Goal: Task Accomplishment & Management: Manage account settings

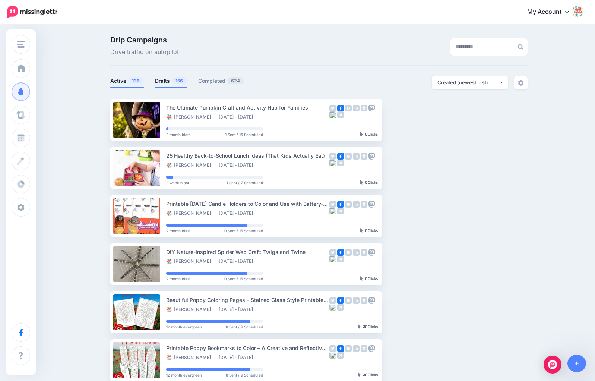
click at [176, 82] on span "156" at bounding box center [179, 80] width 15 height 7
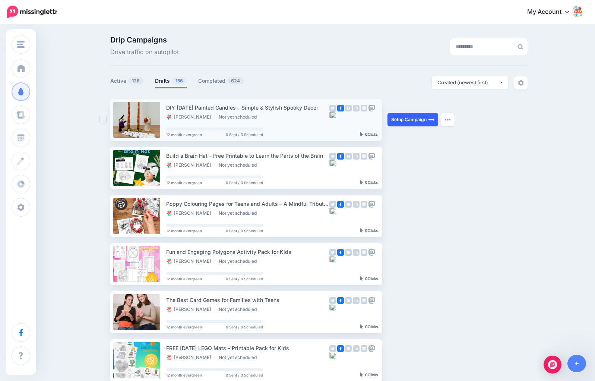
click at [426, 122] on link "Setup Campaign" at bounding box center [412, 119] width 51 height 13
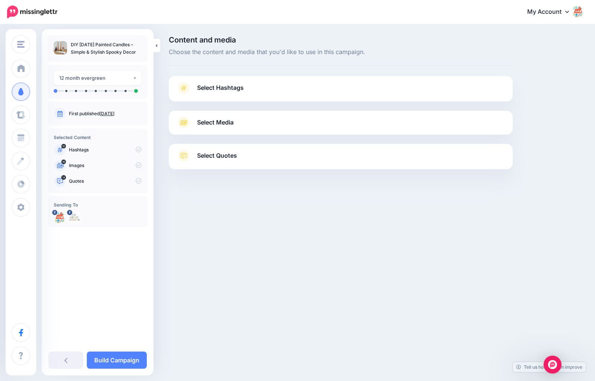
click at [225, 90] on span "Select Hashtags" at bounding box center [220, 88] width 47 height 10
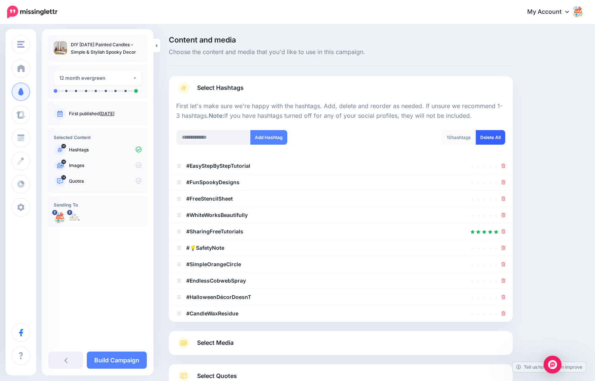
click at [487, 139] on link "Delete All" at bounding box center [490, 137] width 29 height 15
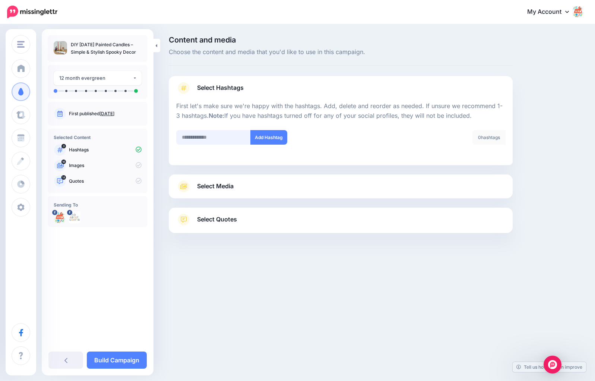
click at [219, 138] on input "text" at bounding box center [213, 137] width 74 height 15
paste input "**********"
type input "**********"
click at [269, 137] on button "Add Hashtag" at bounding box center [268, 137] width 37 height 15
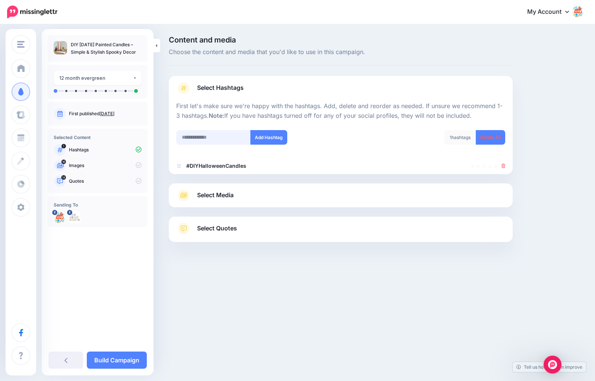
click at [219, 138] on input "text" at bounding box center [213, 137] width 74 height 15
paste input "**********"
type input "**********"
click at [272, 136] on button "Add Hashtag" at bounding box center [268, 137] width 37 height 15
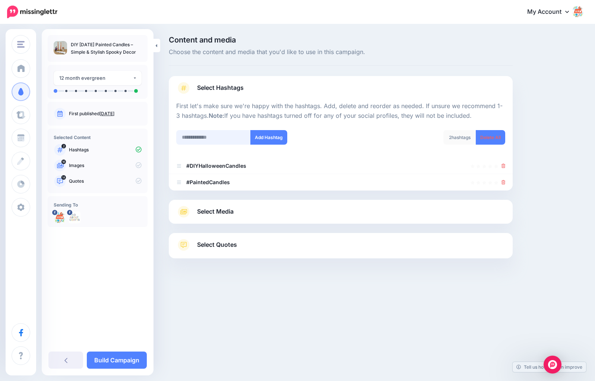
click at [206, 136] on input "text" at bounding box center [213, 137] width 74 height 15
paste input "**********"
type input "**********"
click at [274, 134] on button "Add Hashtag" at bounding box center [268, 137] width 37 height 15
click at [226, 207] on span "Select Media" at bounding box center [215, 211] width 36 height 10
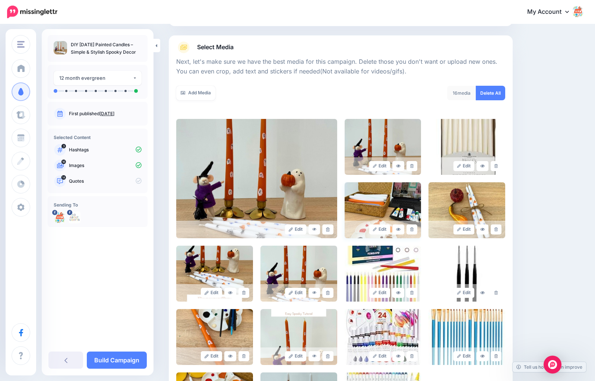
scroll to position [78, 0]
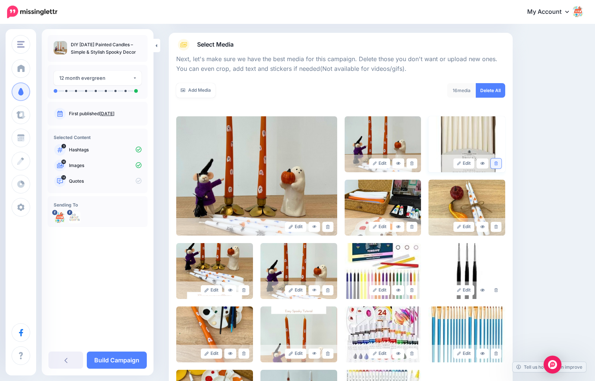
click at [496, 159] on link at bounding box center [495, 163] width 11 height 10
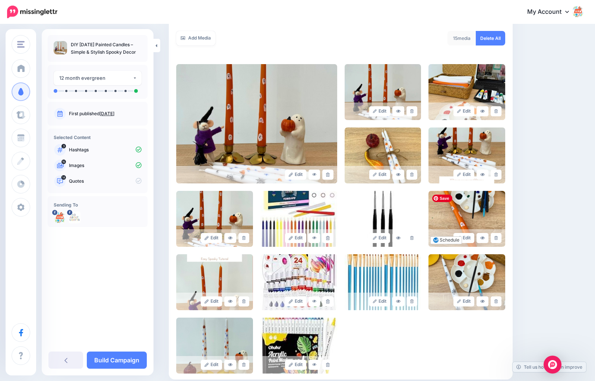
scroll to position [130, 0]
click at [496, 111] on icon at bounding box center [495, 111] width 3 height 4
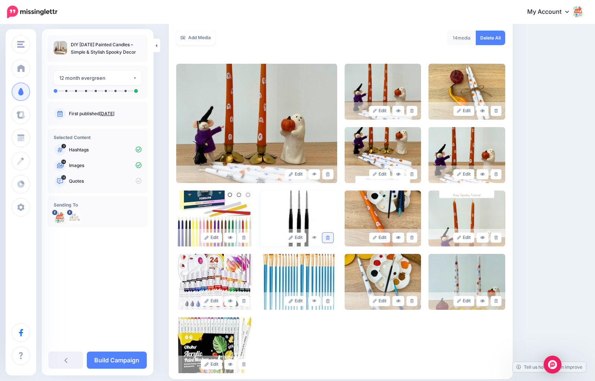
click at [327, 236] on icon at bounding box center [327, 237] width 3 height 4
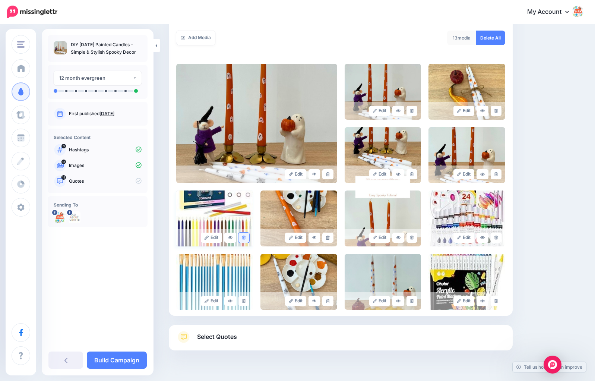
click at [245, 237] on icon at bounding box center [243, 237] width 3 height 4
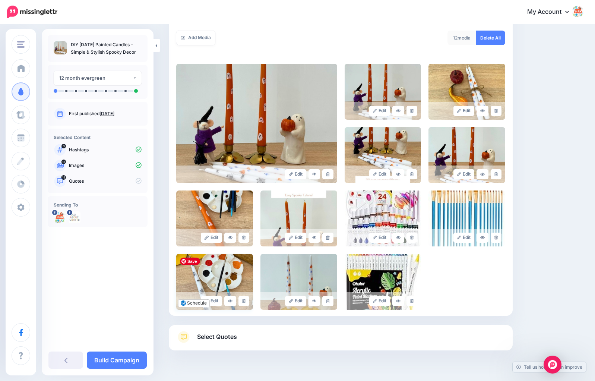
scroll to position [121, 0]
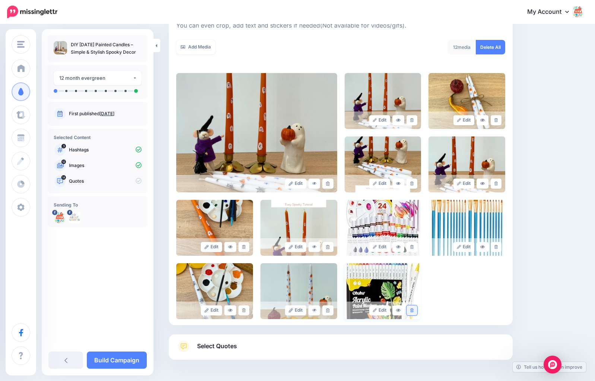
click at [413, 309] on icon at bounding box center [411, 310] width 3 height 4
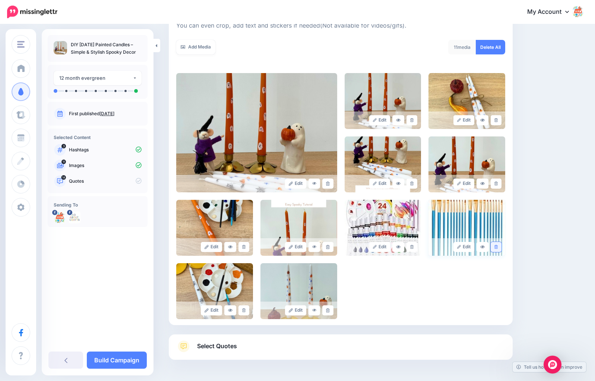
click at [495, 246] on icon at bounding box center [495, 247] width 3 height 4
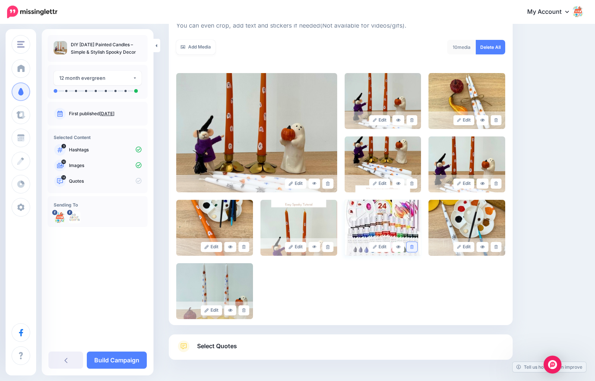
click at [413, 247] on icon at bounding box center [411, 247] width 3 height 4
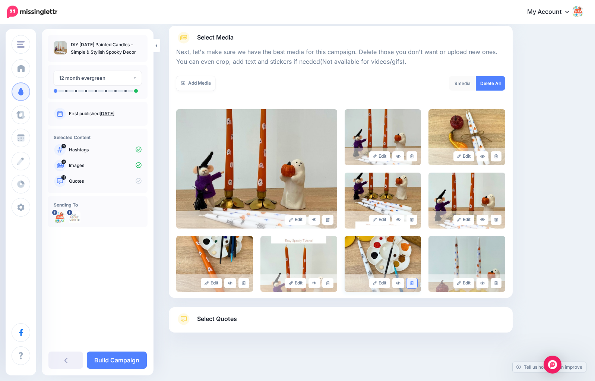
click at [413, 282] on icon at bounding box center [411, 283] width 3 height 4
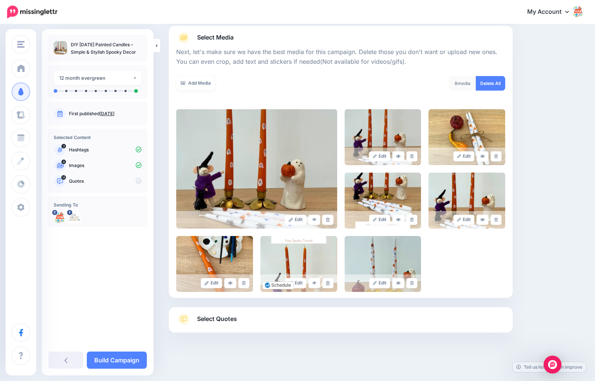
click at [220, 316] on span "Select Quotes" at bounding box center [217, 319] width 40 height 10
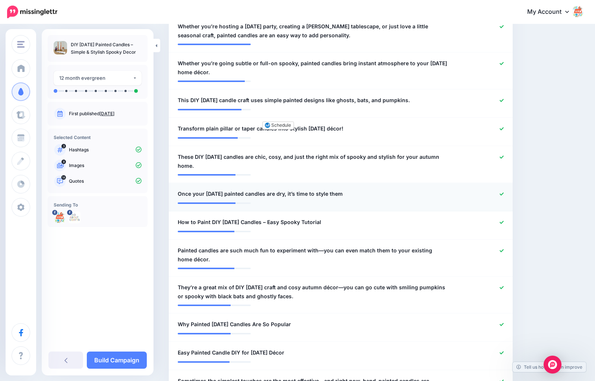
scroll to position [246, 0]
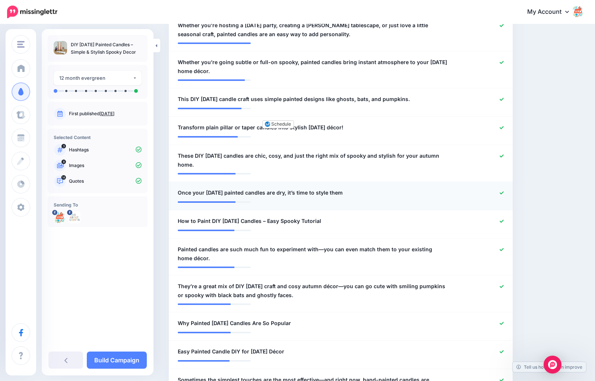
click at [500, 193] on icon at bounding box center [501, 192] width 4 height 3
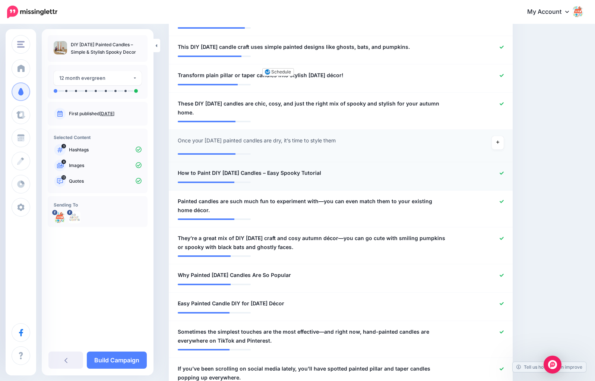
scroll to position [299, 0]
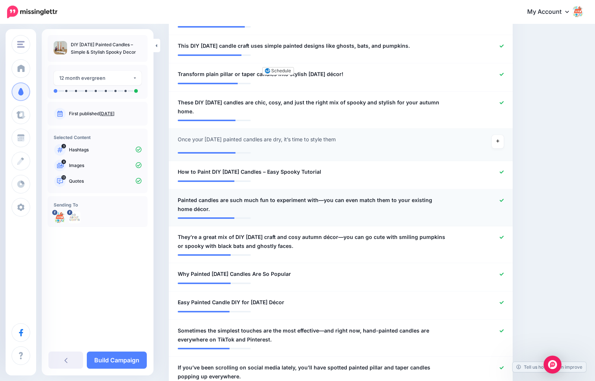
click at [501, 200] on icon at bounding box center [501, 200] width 4 height 4
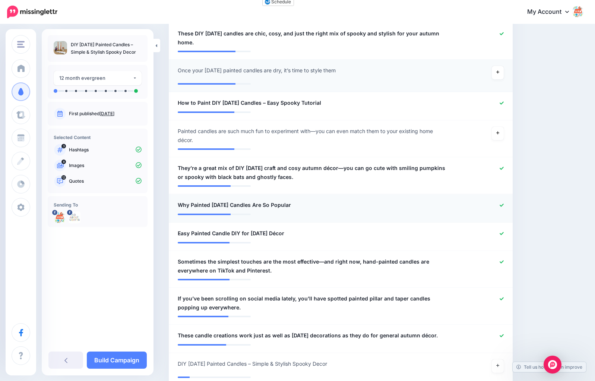
scroll to position [368, 0]
click at [500, 205] on icon at bounding box center [501, 204] width 4 height 3
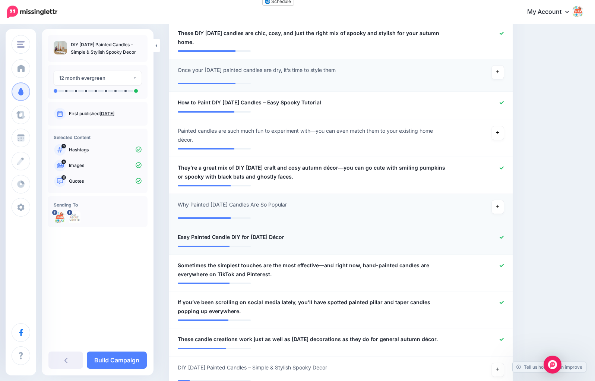
click at [503, 236] on icon at bounding box center [501, 236] width 4 height 3
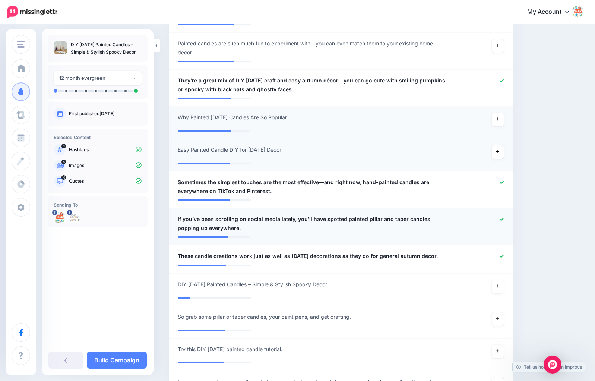
scroll to position [461, 0]
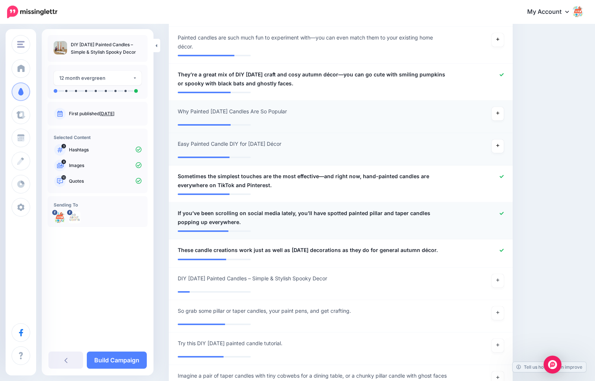
click at [502, 213] on icon at bounding box center [501, 213] width 4 height 3
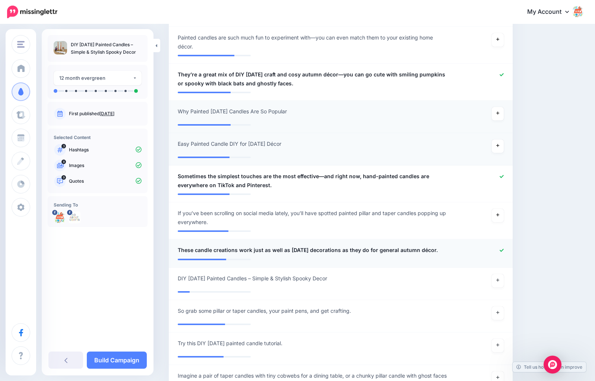
click at [503, 250] on icon at bounding box center [501, 249] width 4 height 3
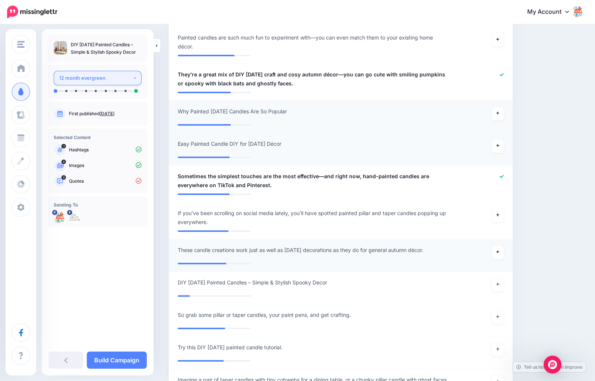
click at [103, 79] on div "12 month evergreen" at bounding box center [95, 78] width 73 height 9
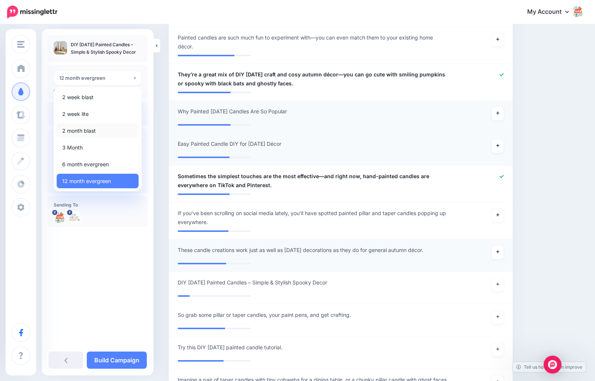
click at [94, 127] on span "2 month blast" at bounding box center [79, 130] width 34 height 9
select select "*****"
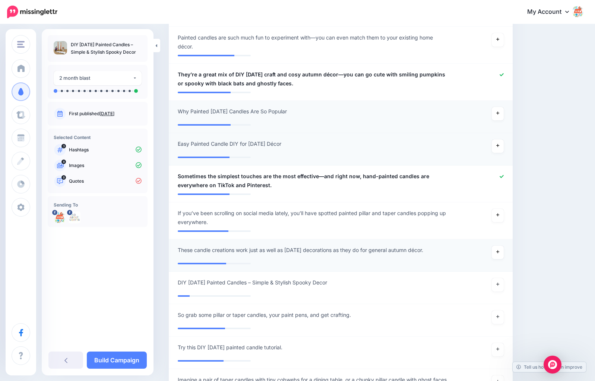
scroll to position [532, 0]
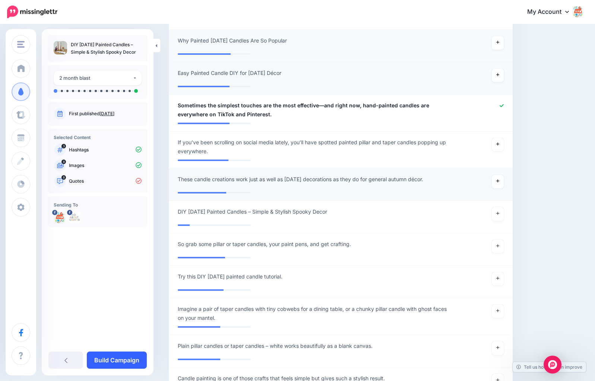
click at [127, 360] on link "Build Campaign" at bounding box center [117, 359] width 60 height 17
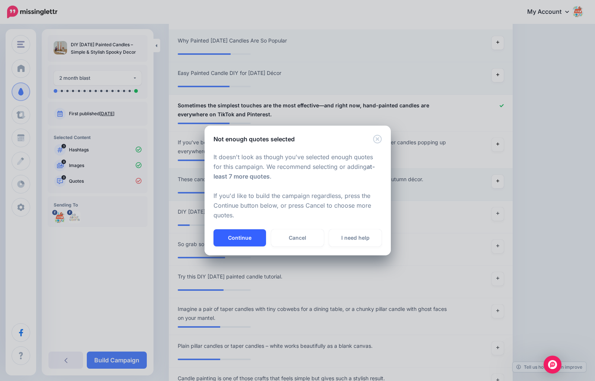
click at [242, 238] on button "Continue" at bounding box center [239, 237] width 53 height 17
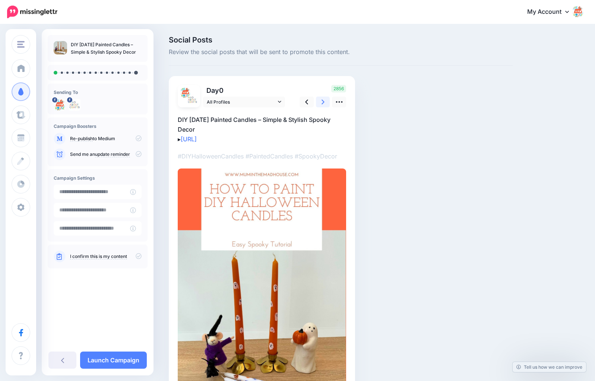
click at [321, 102] on link at bounding box center [323, 101] width 14 height 11
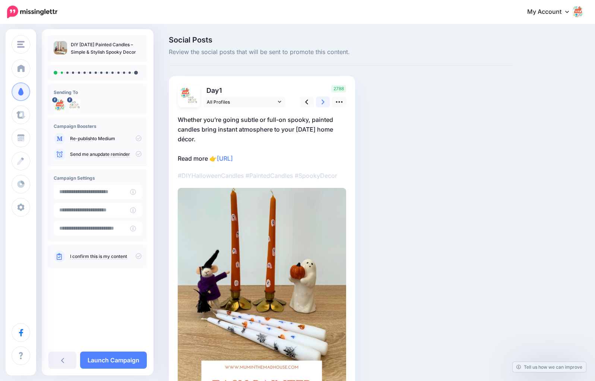
click at [321, 102] on link at bounding box center [323, 101] width 14 height 11
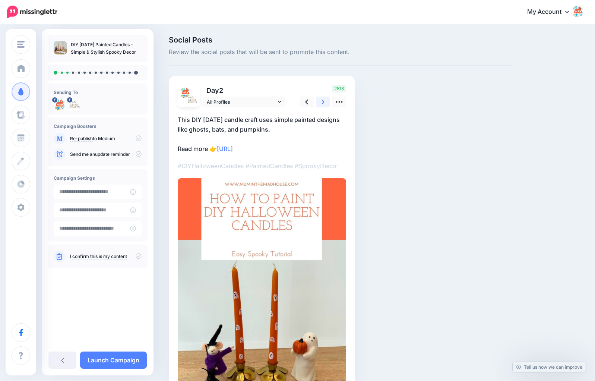
click at [321, 102] on link at bounding box center [323, 101] width 14 height 11
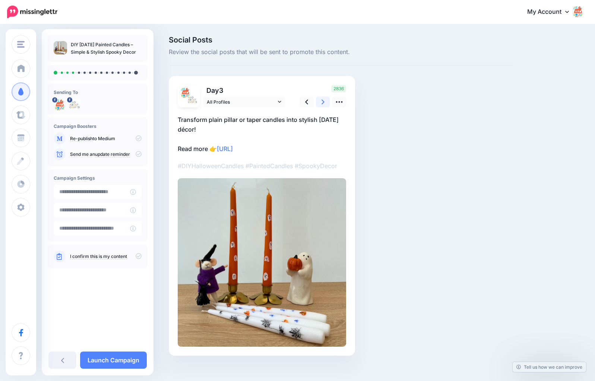
click at [321, 102] on link at bounding box center [323, 101] width 14 height 11
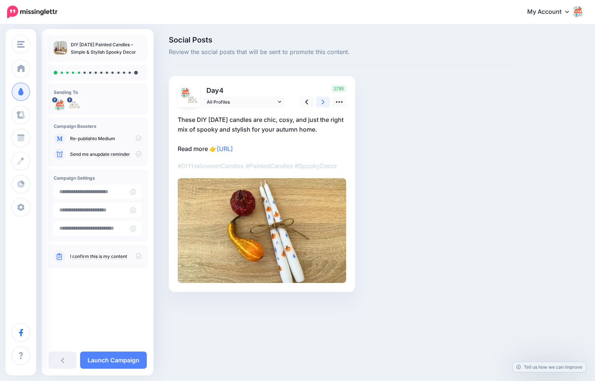
click at [321, 102] on link at bounding box center [323, 101] width 14 height 11
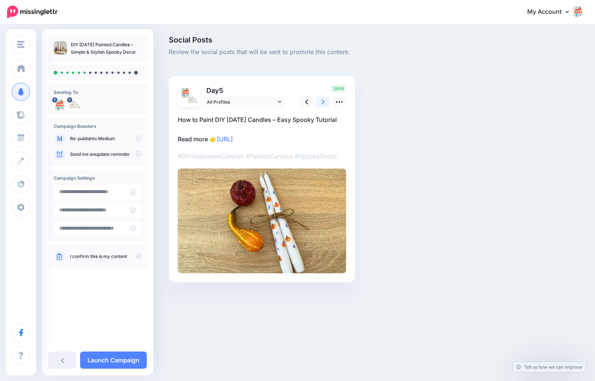
click at [321, 102] on link at bounding box center [323, 101] width 14 height 11
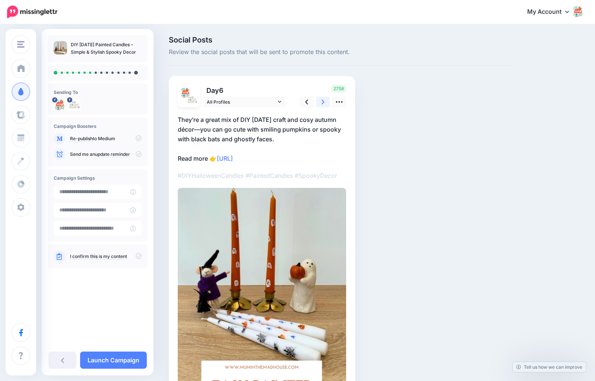
click at [321, 102] on link at bounding box center [323, 101] width 14 height 11
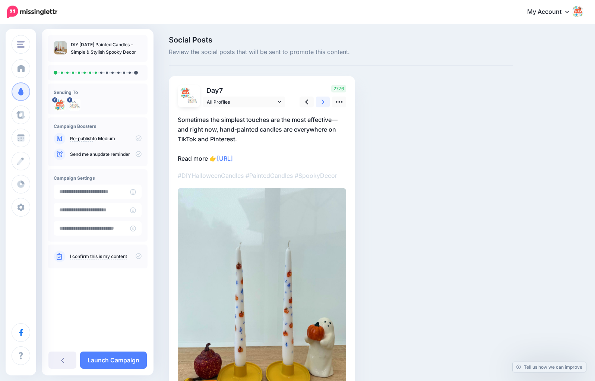
click at [321, 102] on link at bounding box center [323, 101] width 14 height 11
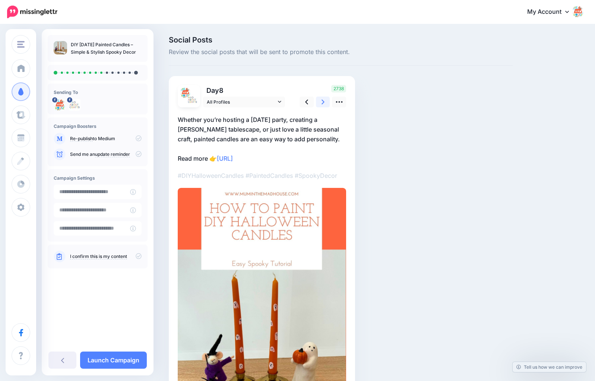
click at [321, 102] on link at bounding box center [323, 101] width 14 height 11
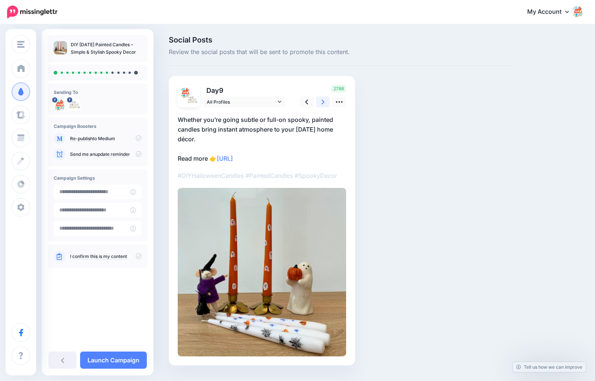
click at [321, 102] on link at bounding box center [323, 101] width 14 height 11
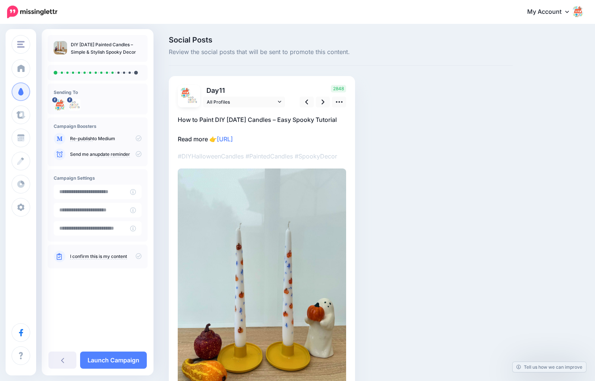
click at [213, 129] on p "How to Paint DIY Halloween Candles – Easy Spooky Tutorial Read more 👉 https://l…" at bounding box center [262, 129] width 168 height 29
click at [0, 0] on textarea "**********" at bounding box center [0, 0] width 0 height 0
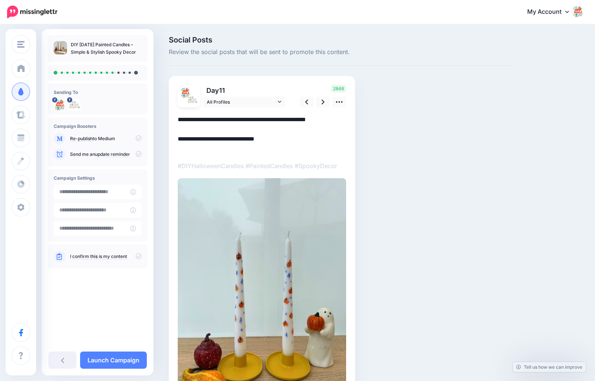
click at [213, 129] on textarea "**********" at bounding box center [262, 134] width 168 height 39
paste textarea "**********"
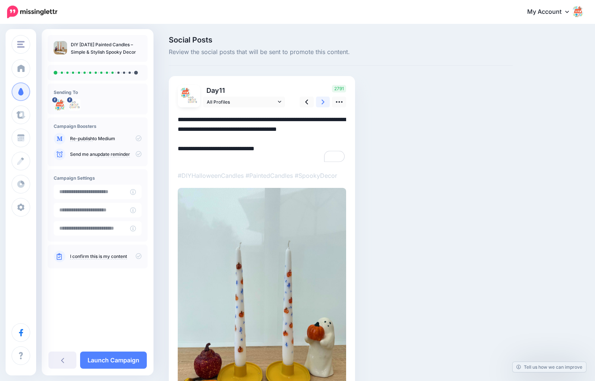
click at [325, 101] on link at bounding box center [323, 101] width 14 height 11
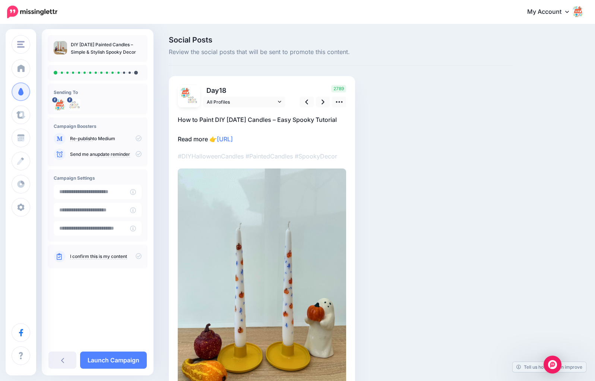
click at [261, 130] on p "How to Paint DIY Halloween Candles – Easy Spooky Tutorial Read more 👉 https://l…" at bounding box center [262, 129] width 168 height 29
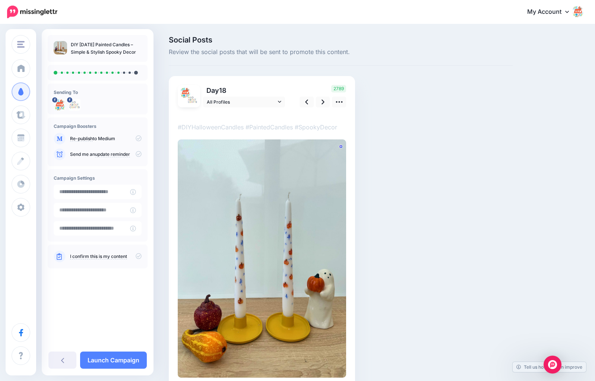
click at [178, 115] on textarea "**********" at bounding box center [178, 115] width 0 height 0
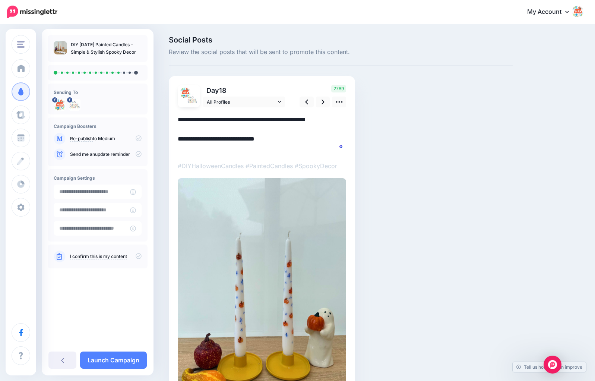
click at [261, 130] on textarea "**********" at bounding box center [262, 134] width 168 height 39
paste textarea "**********"
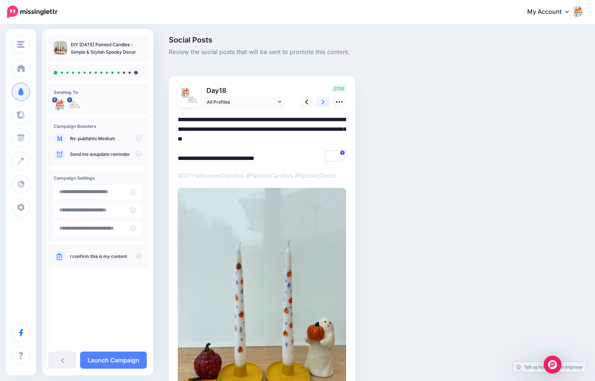
click at [322, 101] on icon at bounding box center [322, 102] width 3 height 8
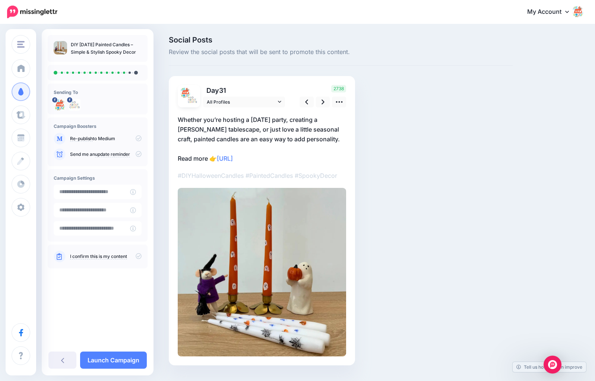
click at [316, 137] on p "Whether you’re hosting a Halloween party, creating a moody autumn tablescape, o…" at bounding box center [262, 139] width 168 height 48
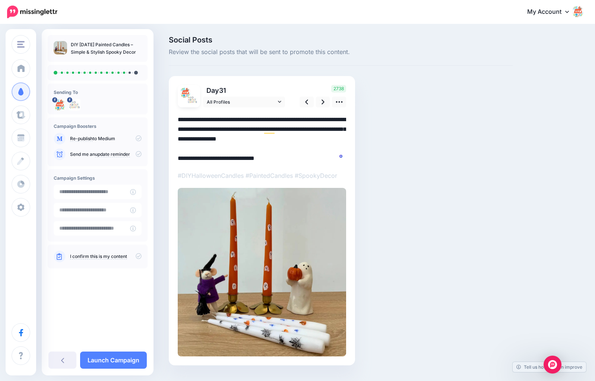
click at [316, 137] on textarea "**********" at bounding box center [262, 139] width 168 height 48
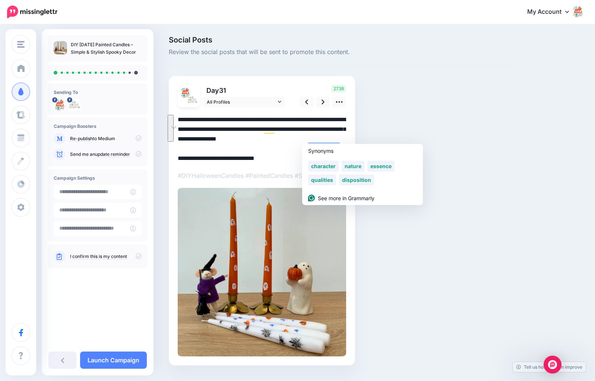
paste textarea "To enrich screen reader interactions, please activate Accessibility in Grammarl…"
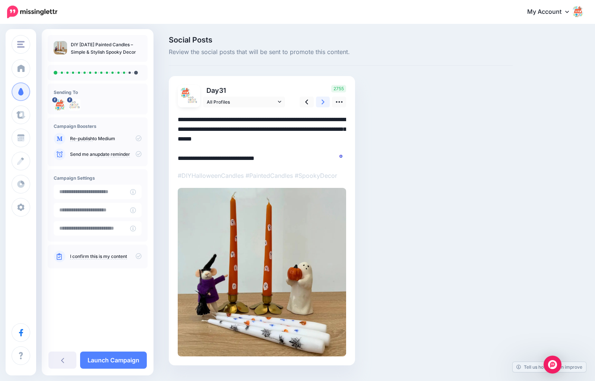
type textarea "**********"
click at [325, 101] on link at bounding box center [323, 101] width 14 height 11
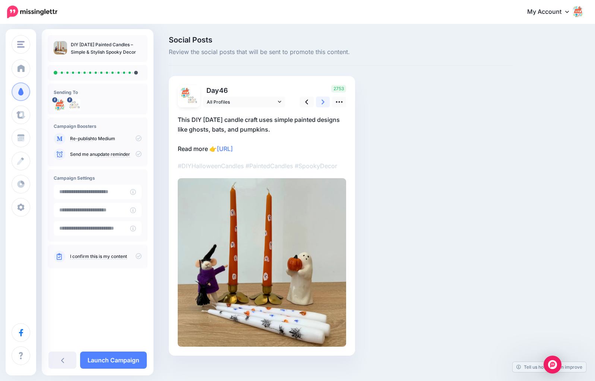
click at [325, 101] on link at bounding box center [323, 101] width 14 height 11
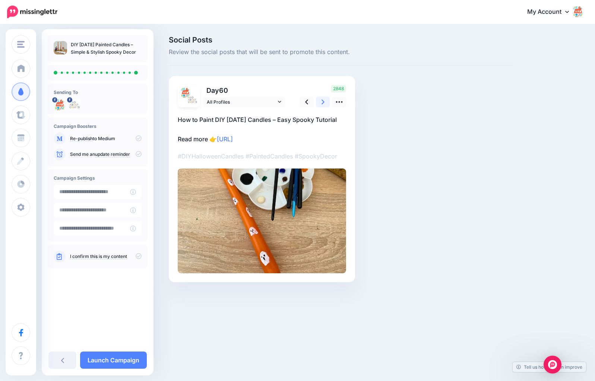
click at [325, 101] on link at bounding box center [323, 101] width 14 height 11
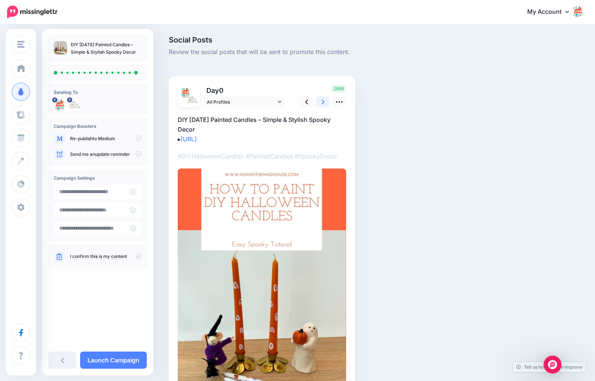
scroll to position [83, 0]
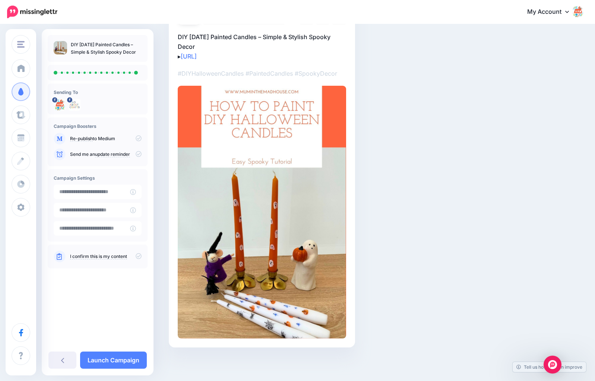
click at [136, 253] on icon at bounding box center [139, 256] width 6 height 6
click at [106, 210] on input "**********" at bounding box center [92, 210] width 76 height 15
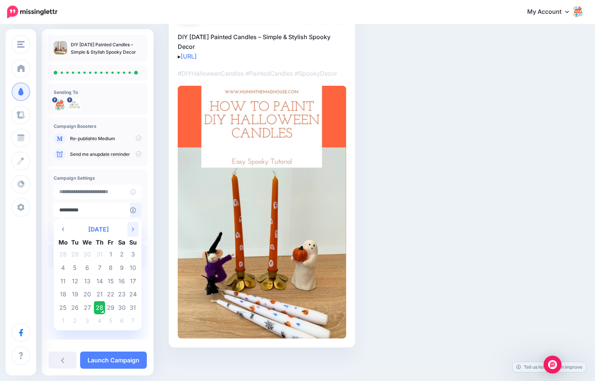
click at [134, 229] on th "Next Month" at bounding box center [132, 229] width 11 height 15
click at [114, 308] on td "31" at bounding box center [110, 307] width 11 height 13
type input "**********"
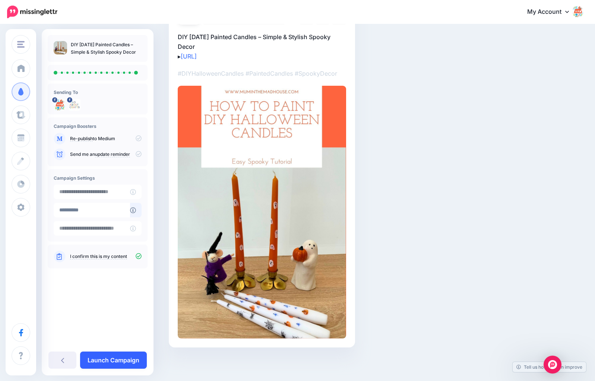
click at [123, 358] on link "Launch Campaign" at bounding box center [113, 359] width 67 height 17
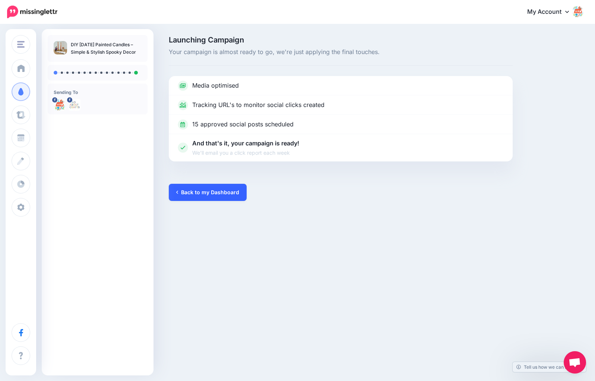
click at [203, 191] on link "Back to my Dashboard" at bounding box center [208, 192] width 78 height 17
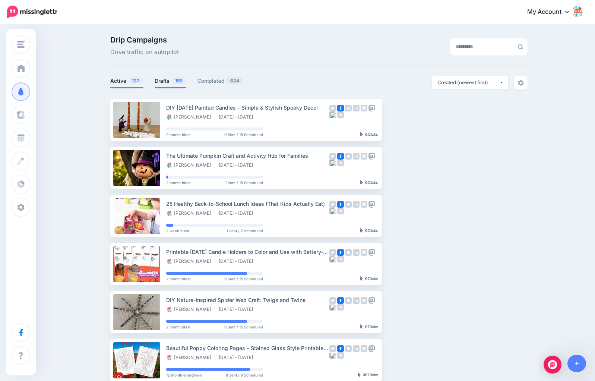
click at [171, 84] on link "Drafts 155" at bounding box center [171, 80] width 32 height 9
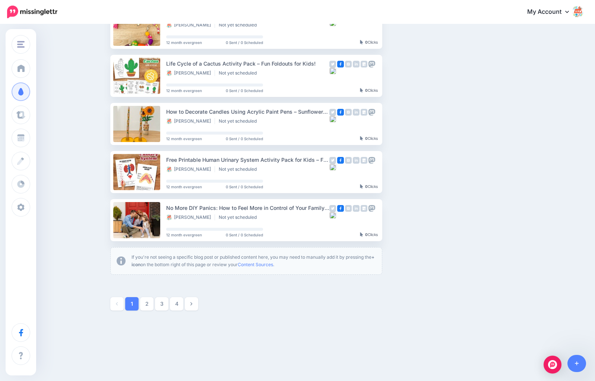
scroll to position [333, 0]
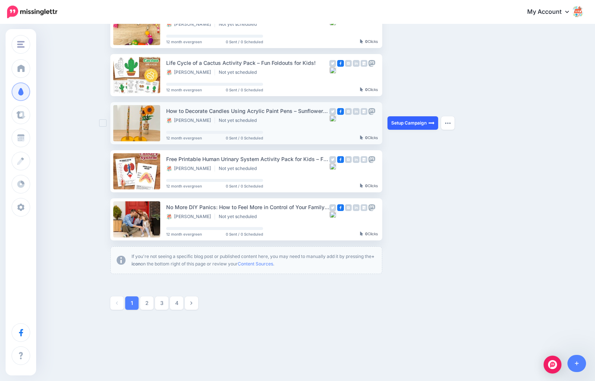
click at [429, 122] on img at bounding box center [431, 123] width 6 height 6
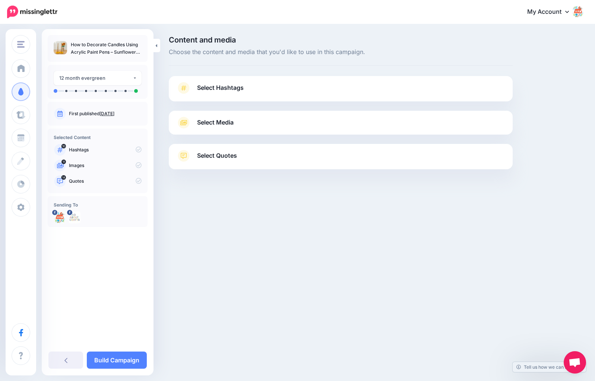
click at [226, 90] on span "Select Hashtags" at bounding box center [220, 88] width 47 height 10
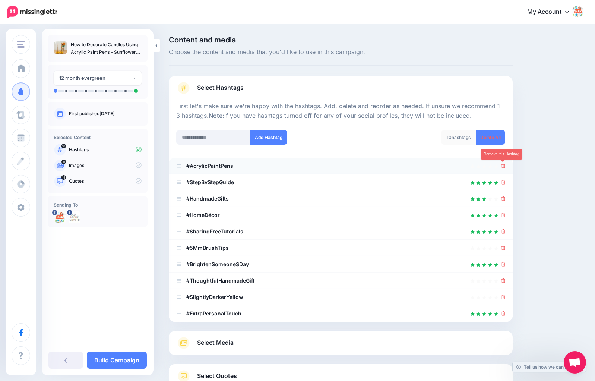
scroll to position [1, 0]
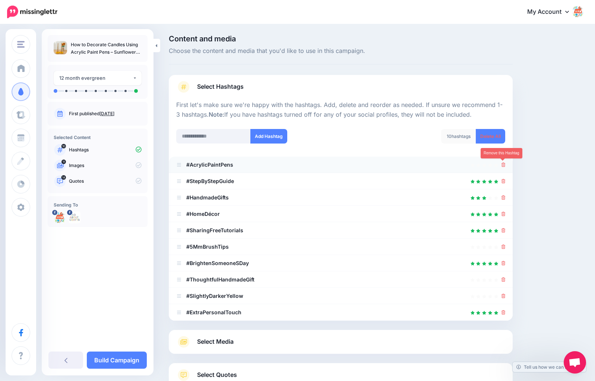
click at [504, 168] on div at bounding box center [503, 164] width 4 height 9
click at [503, 164] on icon at bounding box center [503, 164] width 4 height 4
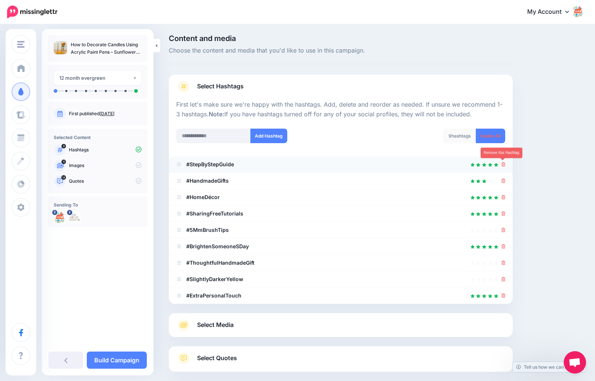
click at [502, 164] on icon at bounding box center [503, 164] width 4 height 4
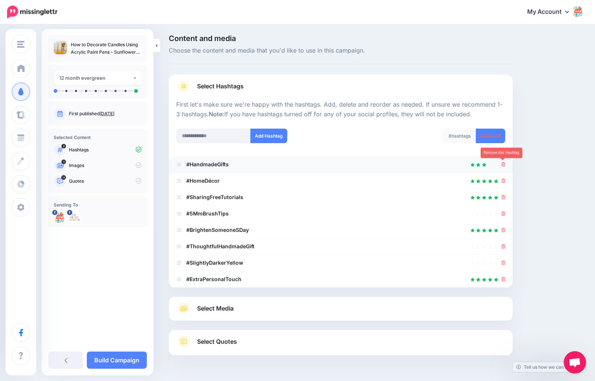
click at [501, 164] on icon at bounding box center [503, 164] width 4 height 4
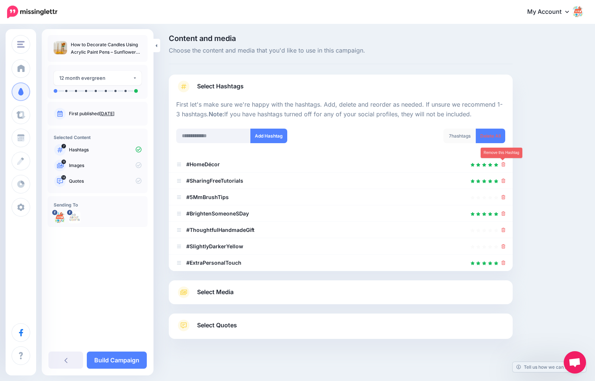
click at [501, 164] on icon at bounding box center [503, 164] width 4 height 4
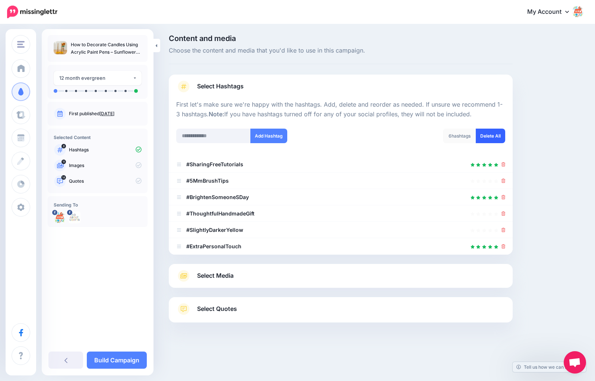
click at [485, 136] on link "Delete All" at bounding box center [490, 135] width 29 height 15
click at [210, 136] on input "text" at bounding box center [213, 135] width 74 height 15
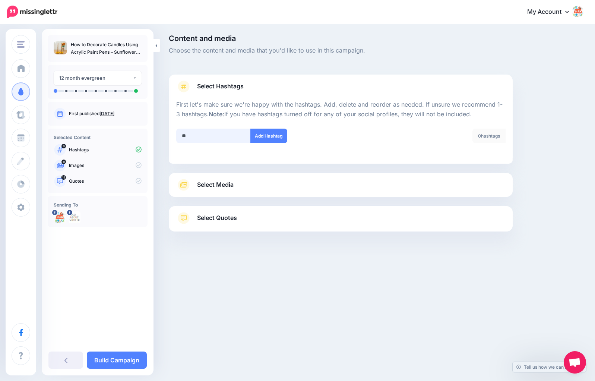
scroll to position [10, 0]
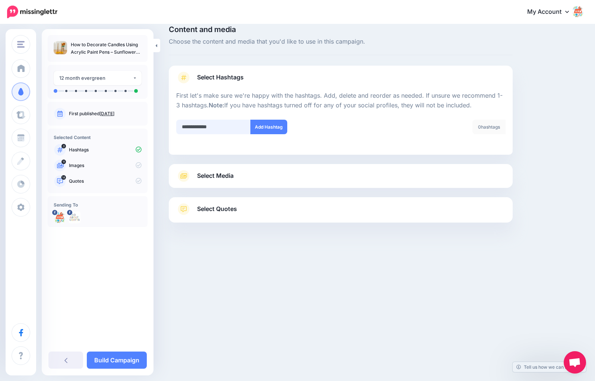
type input "**********"
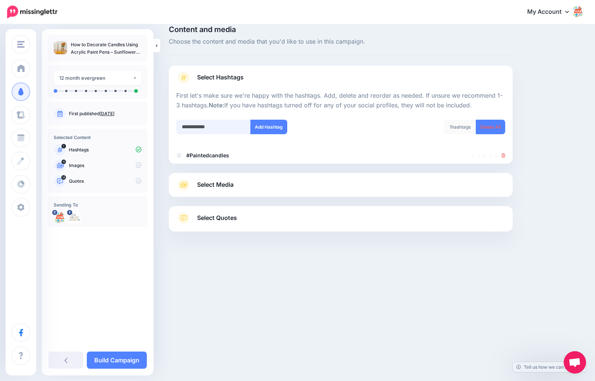
type input "**********"
click at [210, 187] on span "Select Media" at bounding box center [215, 184] width 36 height 10
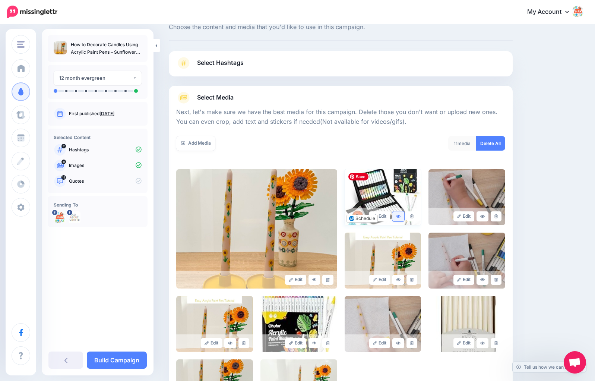
scroll to position [34, 0]
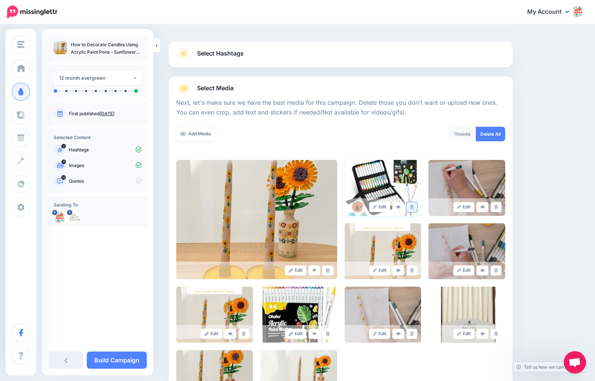
click at [411, 207] on icon at bounding box center [411, 207] width 3 height 4
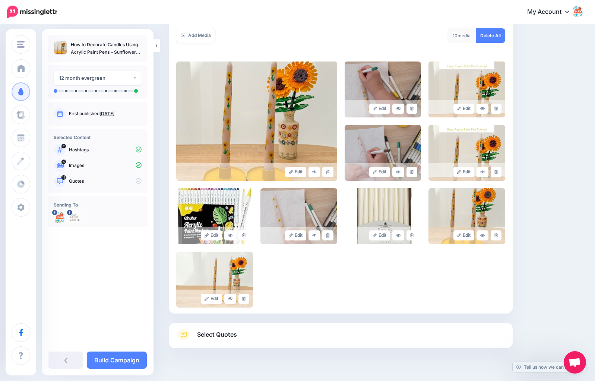
scroll to position [159, 0]
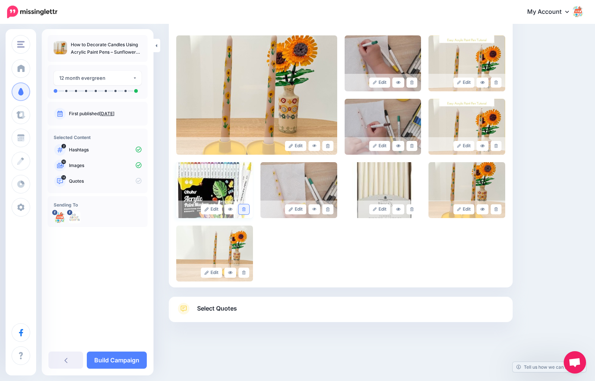
click at [245, 209] on link at bounding box center [243, 209] width 11 height 10
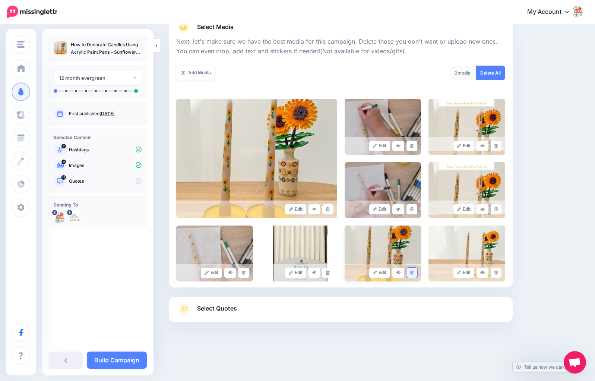
click at [414, 274] on link at bounding box center [411, 272] width 11 height 10
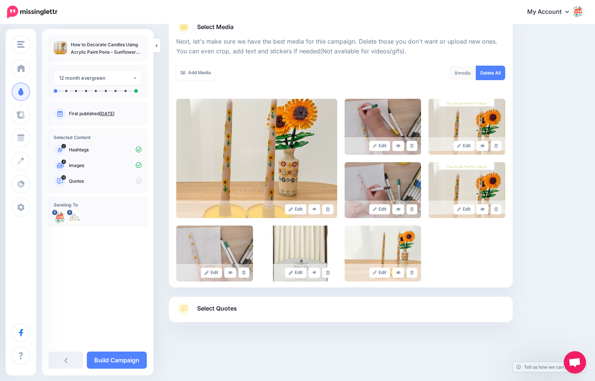
click at [221, 305] on span "Select Quotes" at bounding box center [217, 308] width 40 height 10
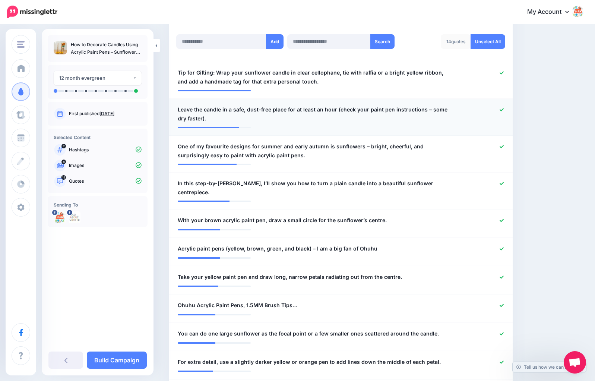
scroll to position [199, 0]
click at [502, 109] on icon at bounding box center [501, 109] width 4 height 3
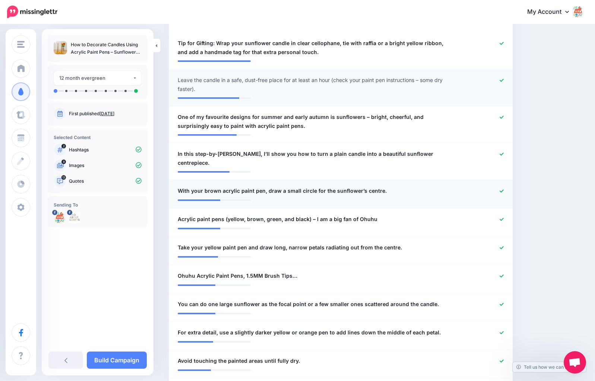
scroll to position [232, 0]
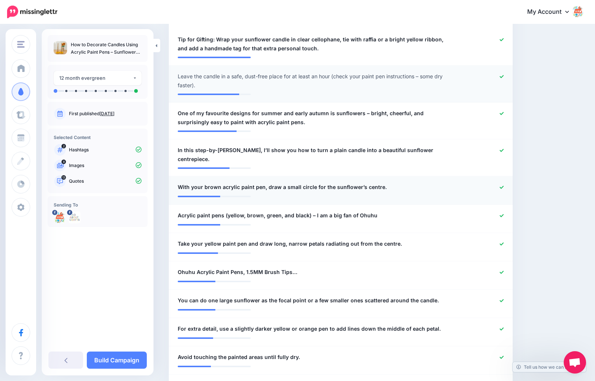
click at [501, 185] on icon at bounding box center [501, 187] width 4 height 4
click at [502, 213] on icon at bounding box center [501, 215] width 4 height 4
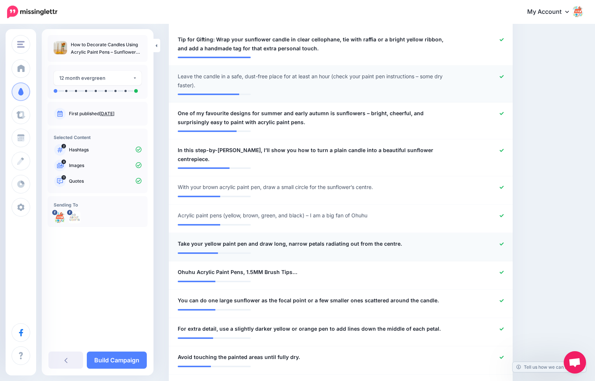
click at [502, 242] on icon at bounding box center [501, 243] width 4 height 3
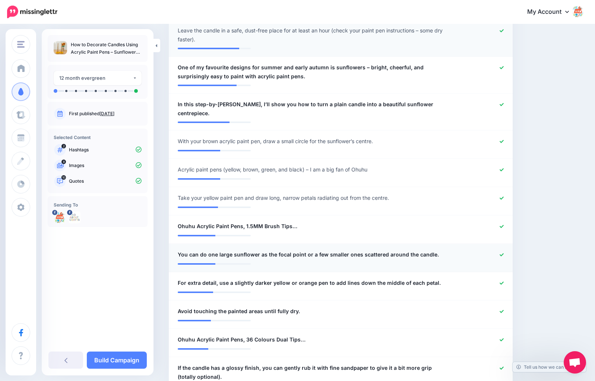
scroll to position [278, 0]
click at [502, 224] on icon at bounding box center [501, 226] width 4 height 4
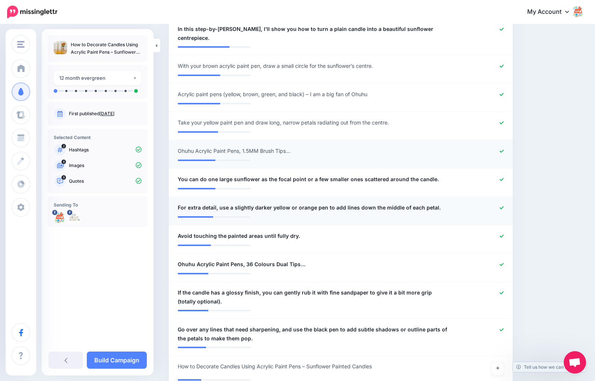
scroll to position [353, 0]
click at [502, 205] on icon at bounding box center [501, 206] width 4 height 3
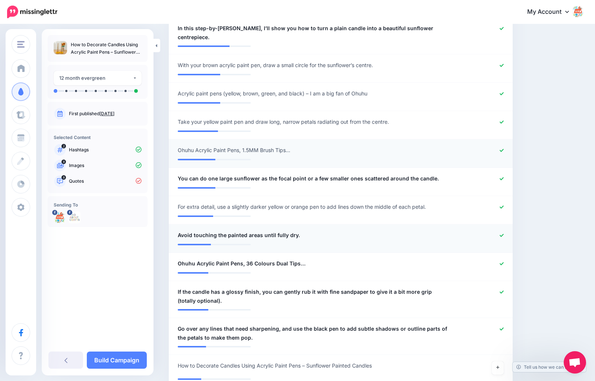
click at [502, 233] on icon at bounding box center [501, 234] width 4 height 3
click at [503, 261] on icon at bounding box center [501, 263] width 4 height 4
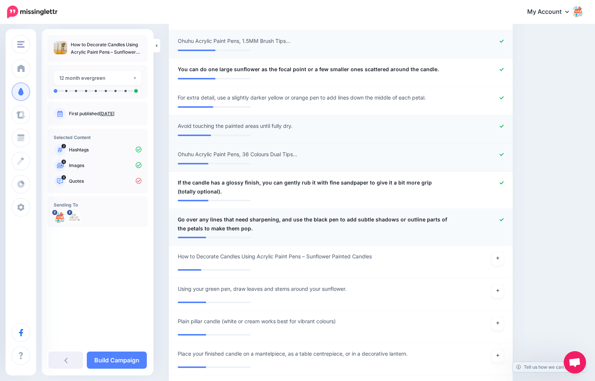
scroll to position [464, 0]
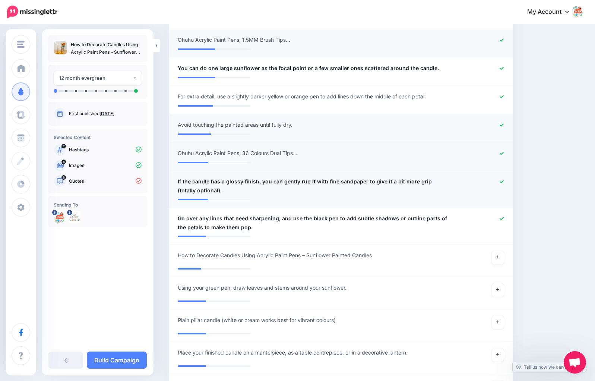
click at [503, 180] on icon at bounding box center [501, 181] width 4 height 3
click at [502, 216] on icon at bounding box center [501, 218] width 4 height 4
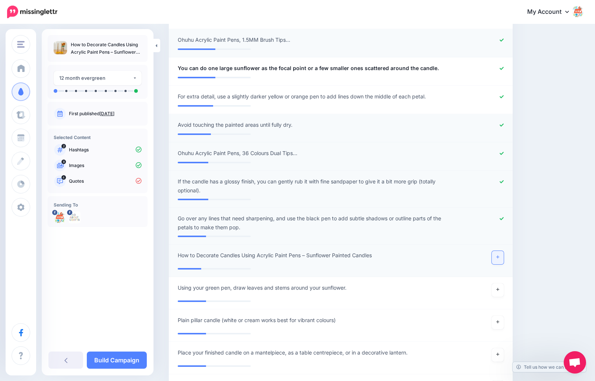
click at [497, 255] on icon at bounding box center [497, 257] width 3 height 4
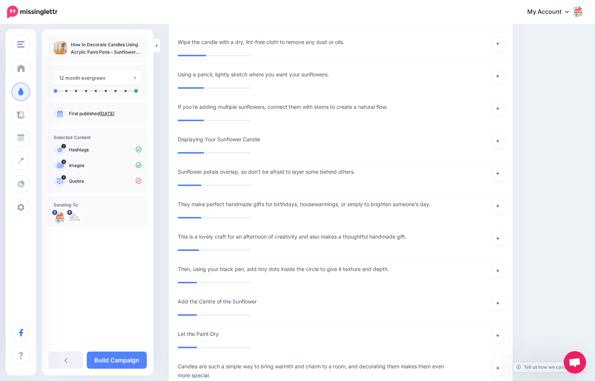
scroll to position [811, 0]
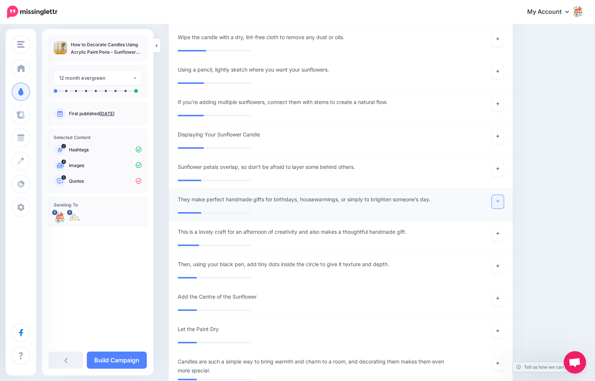
click at [497, 195] on link at bounding box center [498, 201] width 12 height 13
click at [498, 232] on icon at bounding box center [497, 233] width 3 height 3
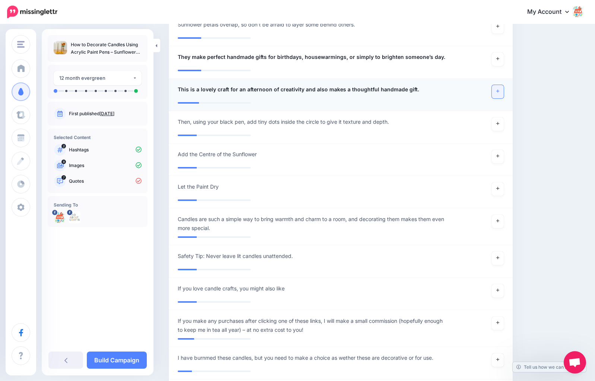
scroll to position [961, 0]
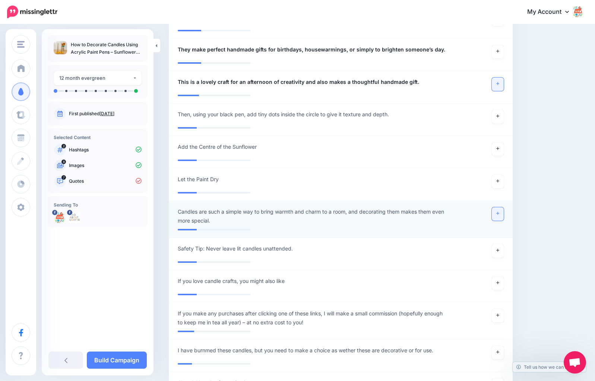
click at [500, 207] on link at bounding box center [498, 213] width 12 height 13
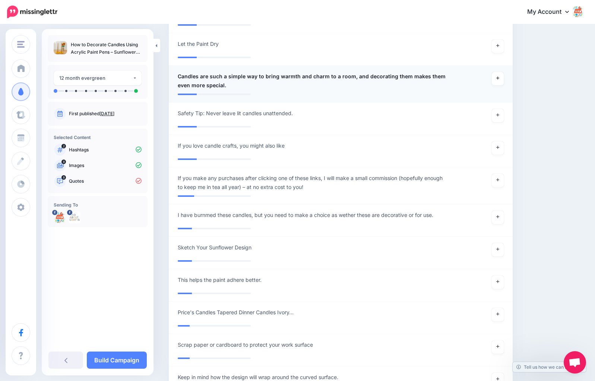
scroll to position [1112, 0]
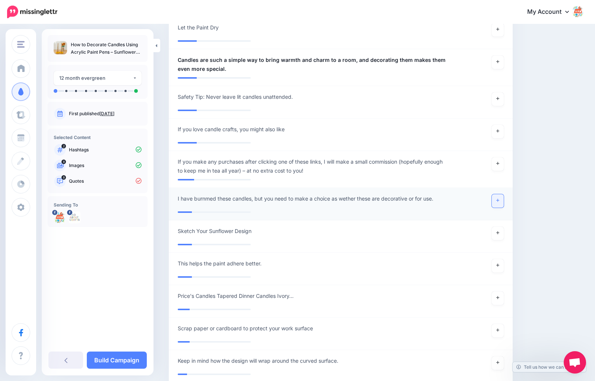
click at [501, 194] on link at bounding box center [498, 200] width 12 height 13
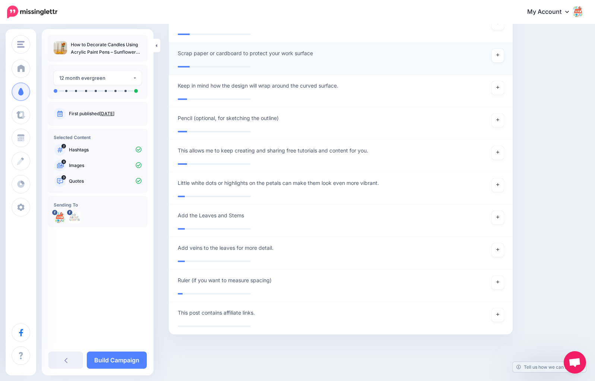
scroll to position [1391, 0]
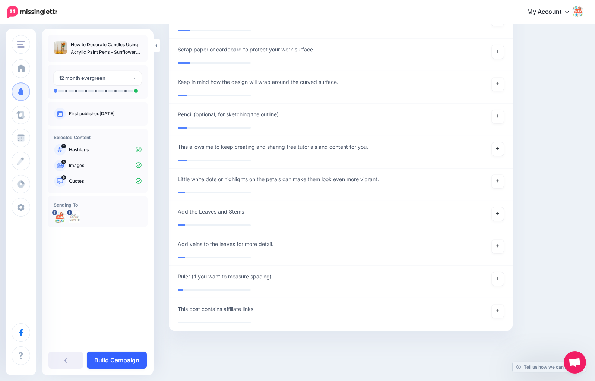
click at [117, 363] on link "Build Campaign" at bounding box center [117, 359] width 60 height 17
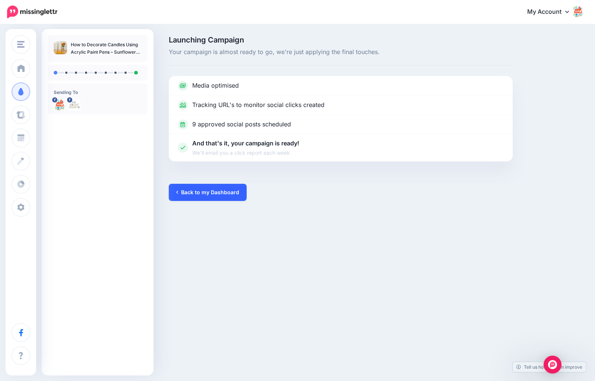
click at [198, 191] on link "Back to my Dashboard" at bounding box center [208, 192] width 78 height 17
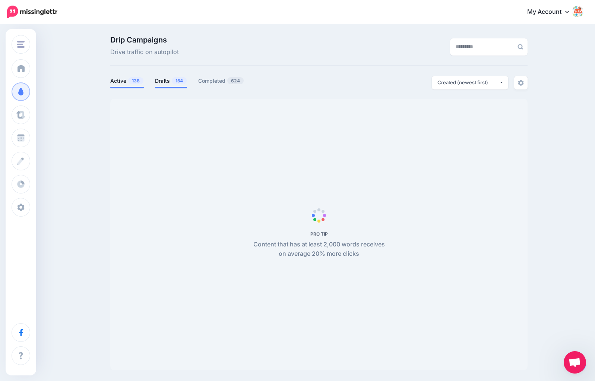
click at [168, 82] on link "Drafts 154" at bounding box center [171, 80] width 32 height 9
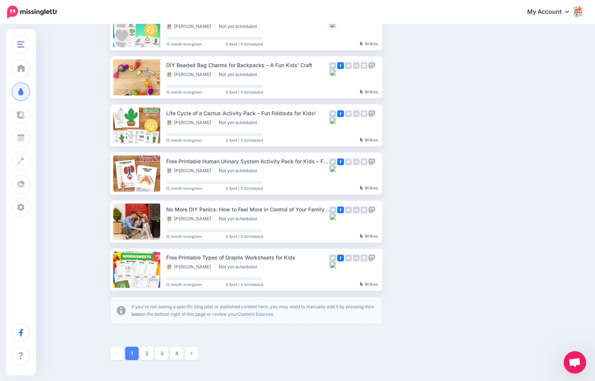
scroll to position [337, 0]
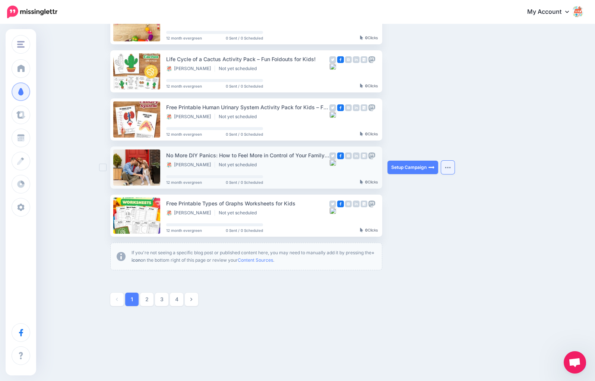
click at [446, 165] on button "button" at bounding box center [447, 166] width 13 height 13
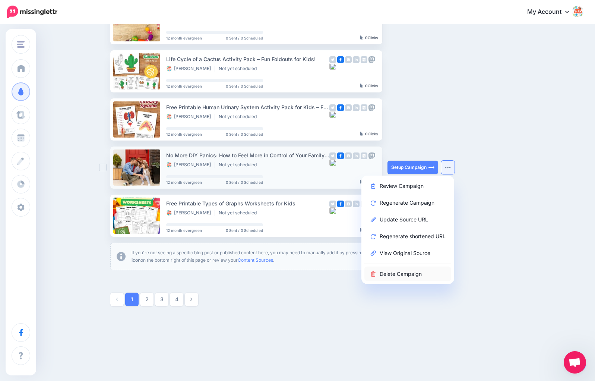
click at [404, 273] on link "Delete Campaign" at bounding box center [407, 273] width 87 height 15
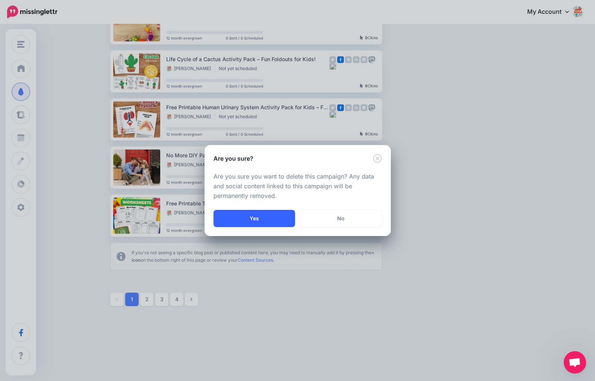
click at [276, 218] on button "Yes" at bounding box center [254, 218] width 82 height 17
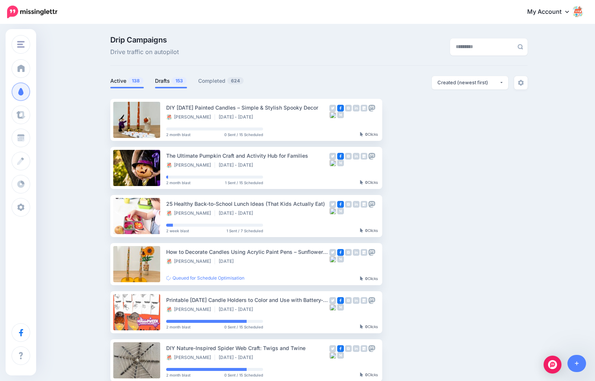
click at [169, 85] on link "Drafts 153" at bounding box center [171, 80] width 32 height 9
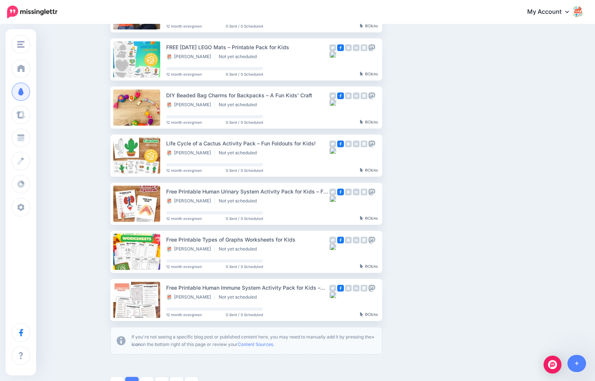
scroll to position [241, 0]
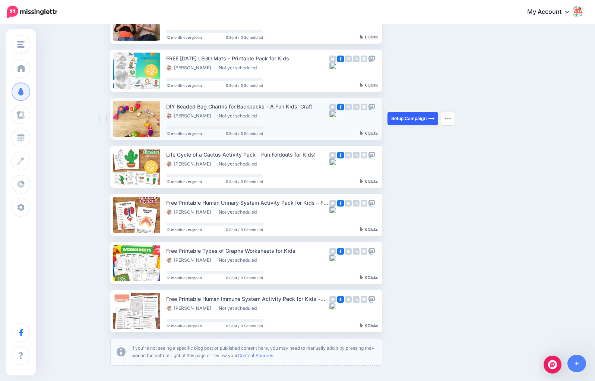
click at [424, 119] on link "Setup Campaign" at bounding box center [412, 118] width 51 height 13
